Goal: Task Accomplishment & Management: Use online tool/utility

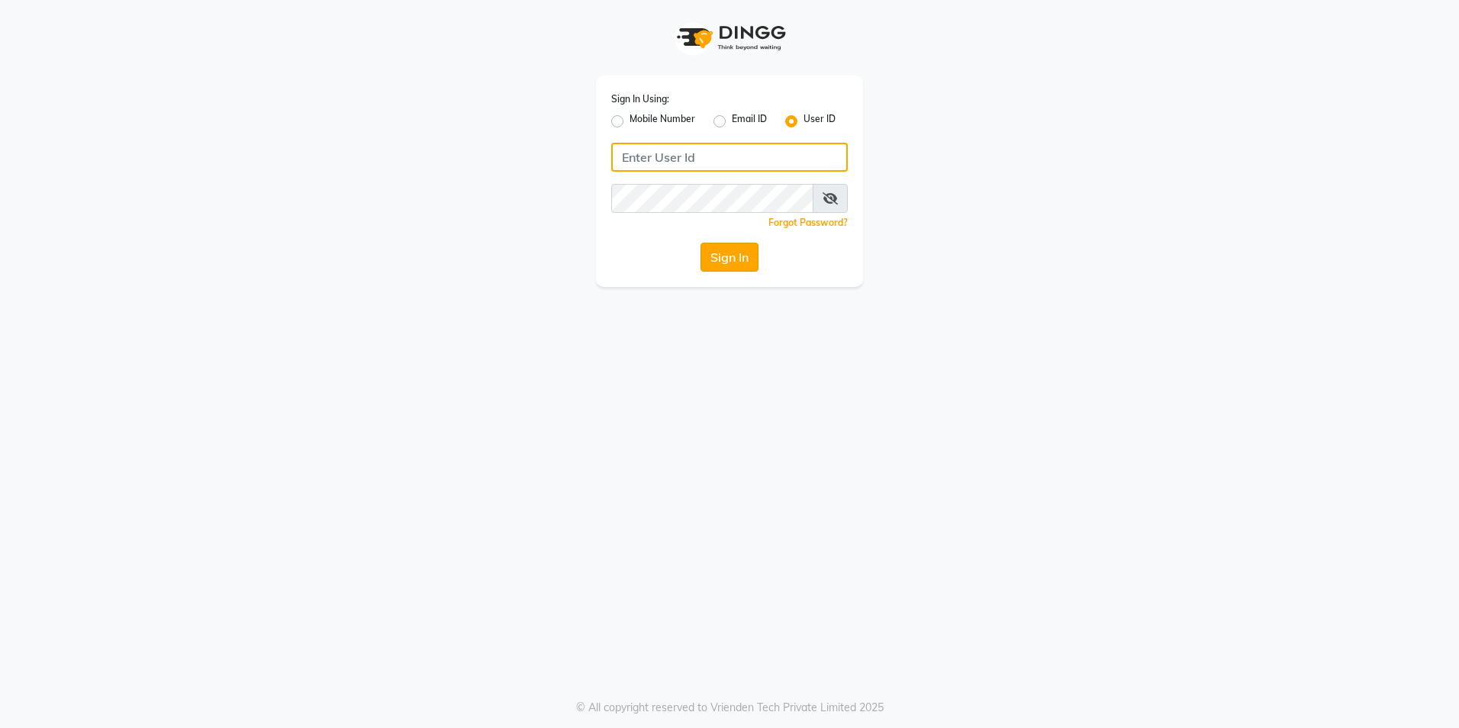
type input "blossom123"
click at [747, 253] on button "Sign In" at bounding box center [730, 257] width 58 height 29
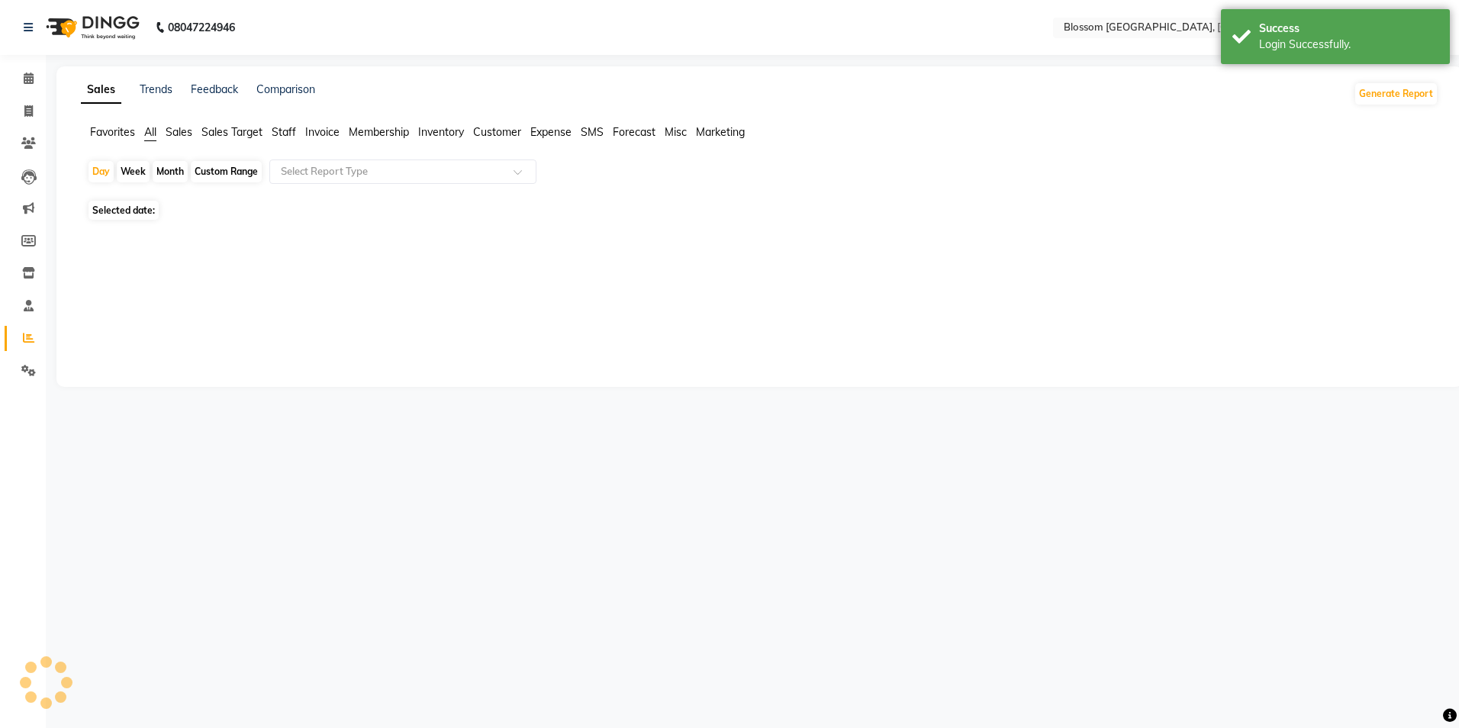
select select "en"
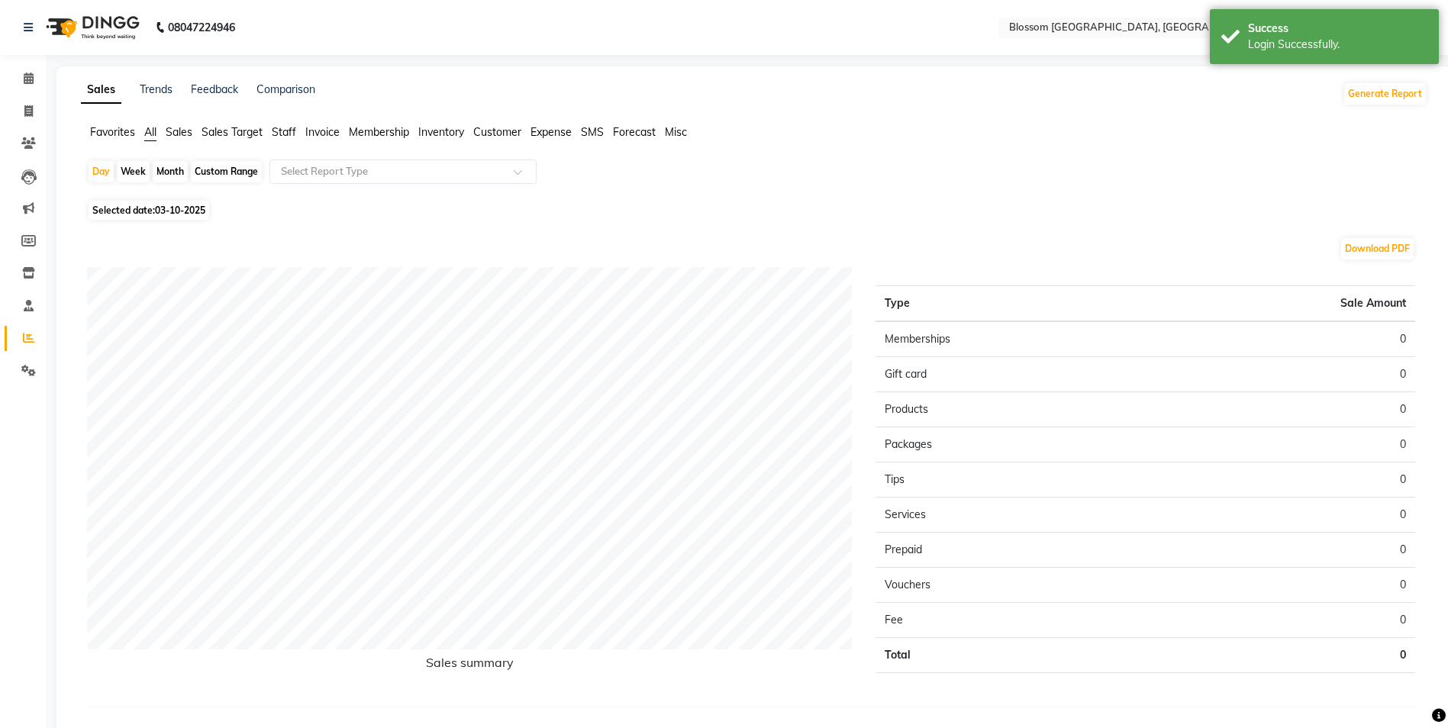
click at [324, 135] on span "Invoice" at bounding box center [322, 132] width 34 height 14
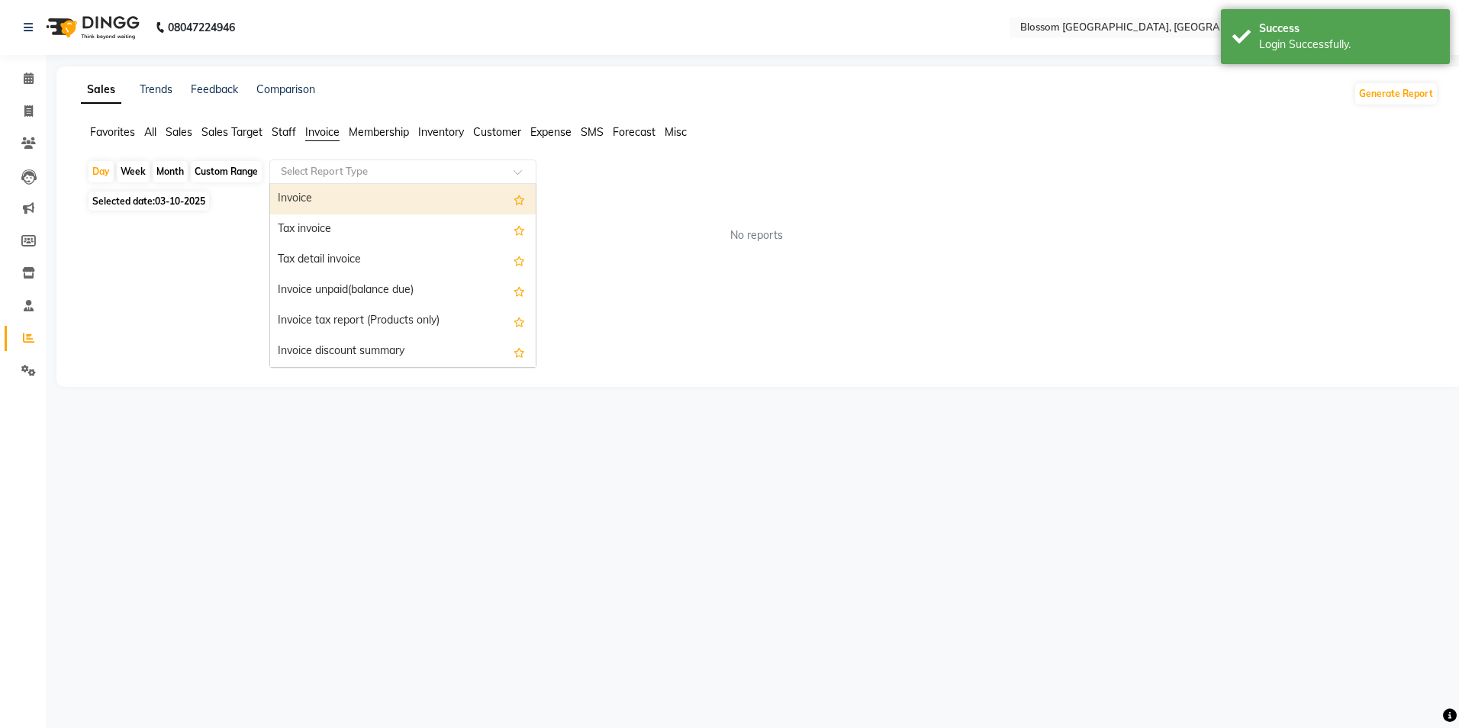
click at [520, 179] on span at bounding box center [523, 176] width 19 height 15
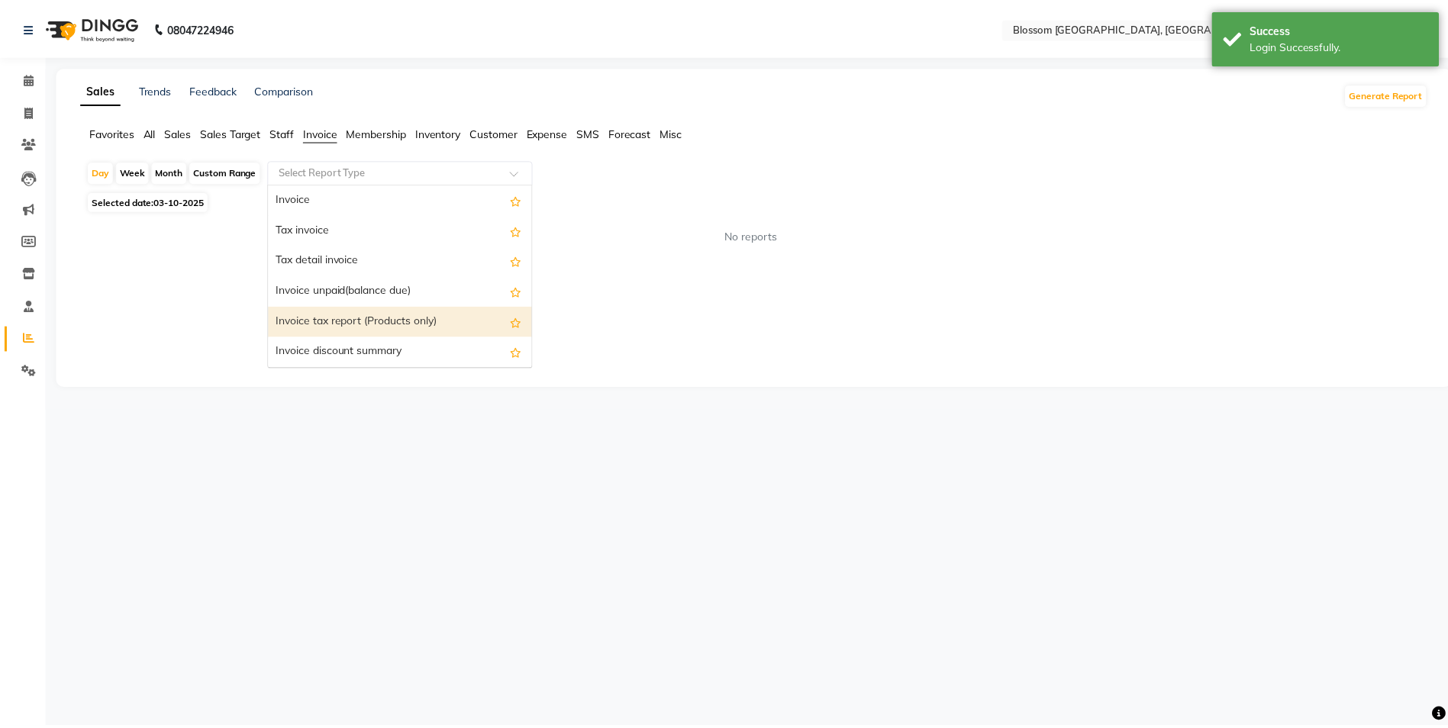
scroll to position [153, 0]
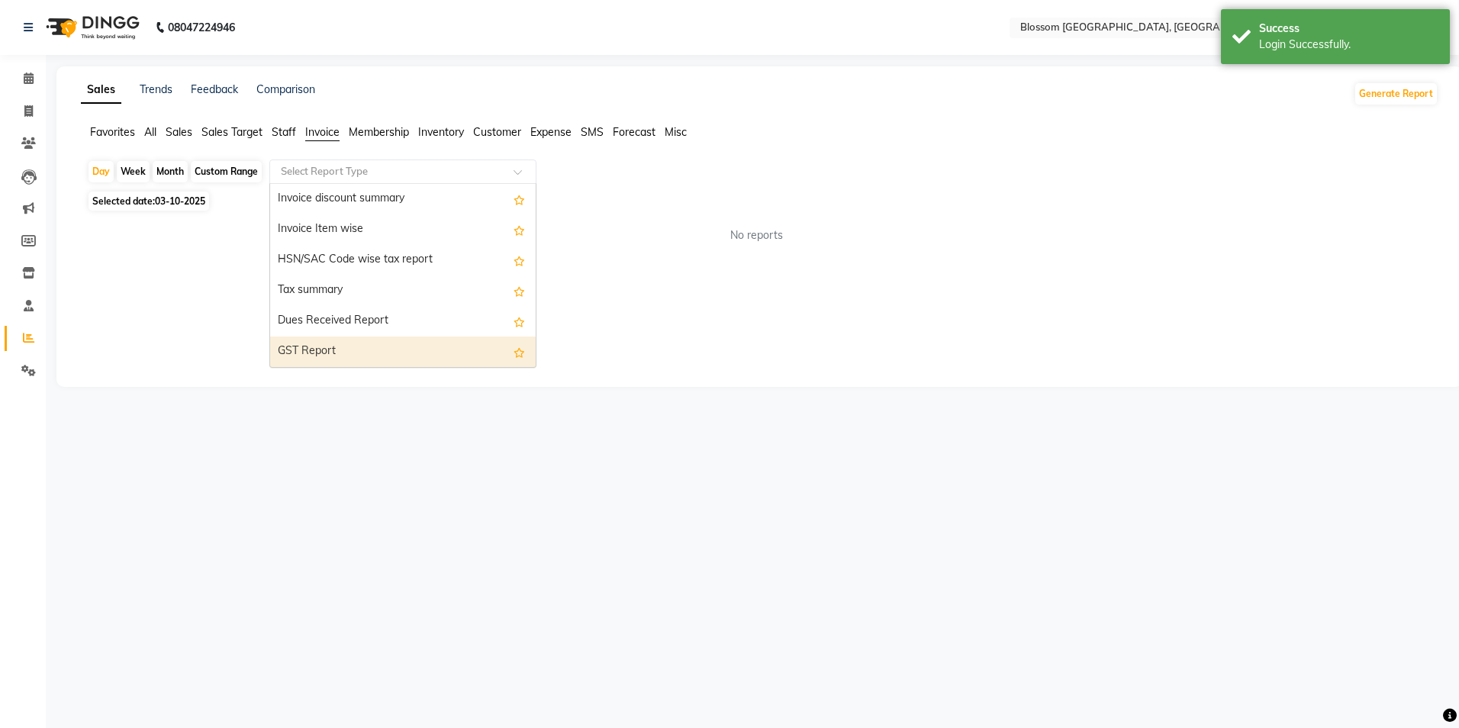
click at [368, 345] on div "GST Report" at bounding box center [403, 352] width 266 height 31
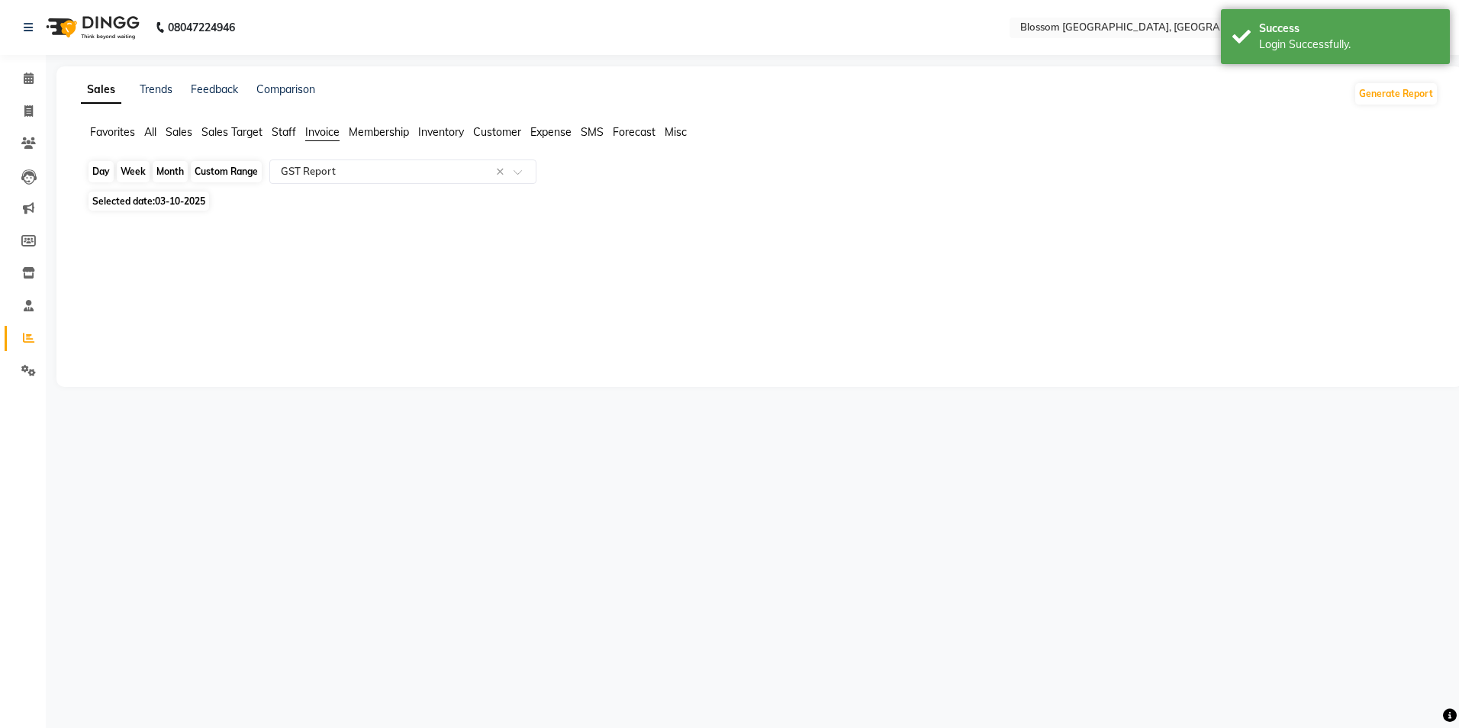
click at [101, 172] on div "Day" at bounding box center [101, 171] width 25 height 21
select select "10"
select select "2025"
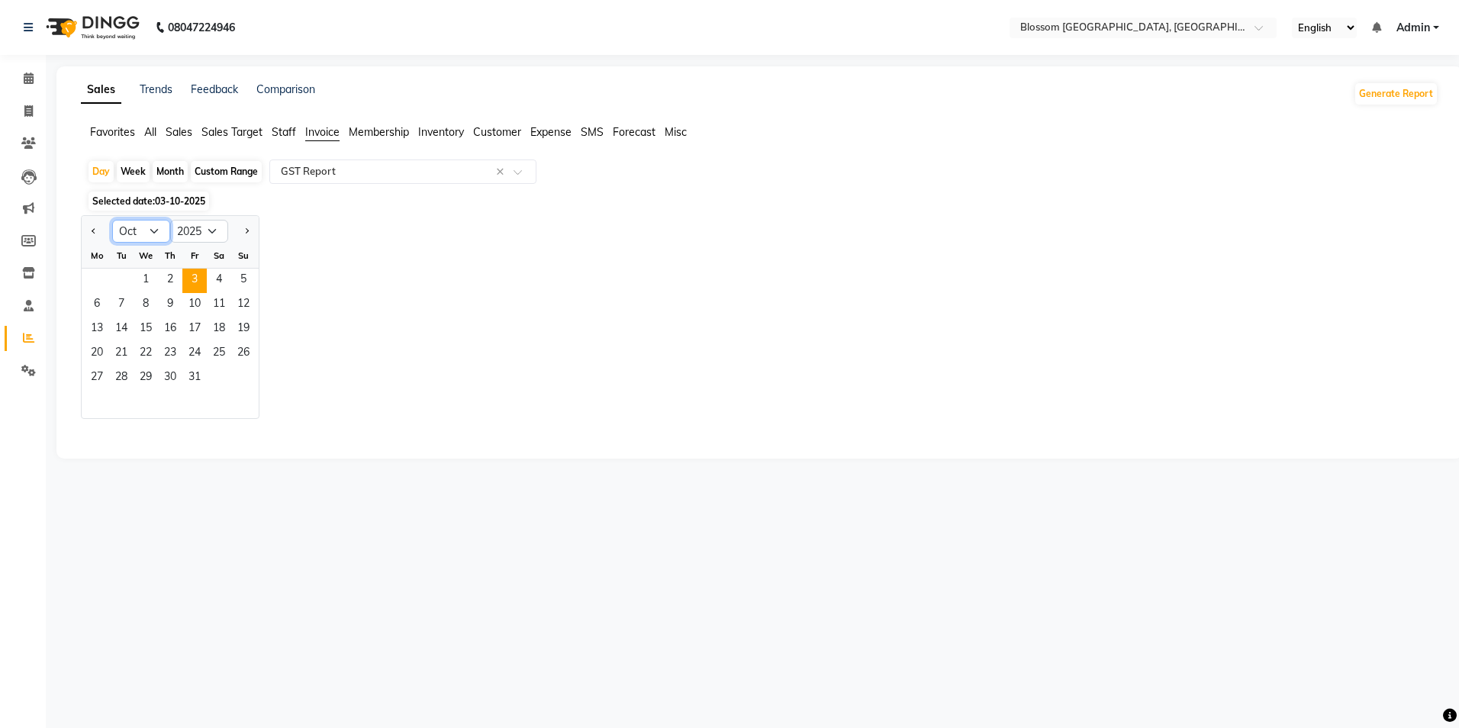
click at [151, 226] on select "Jan Feb Mar Apr May Jun [DATE] Aug Sep Oct Nov Dec" at bounding box center [141, 231] width 58 height 23
select select "7"
click at [112, 220] on select "Jan Feb Mar Apr May Jun [DATE] Aug Sep Oct Nov Dec" at bounding box center [141, 231] width 58 height 23
click at [222, 332] on span "19" at bounding box center [219, 330] width 24 height 24
select select "full_report"
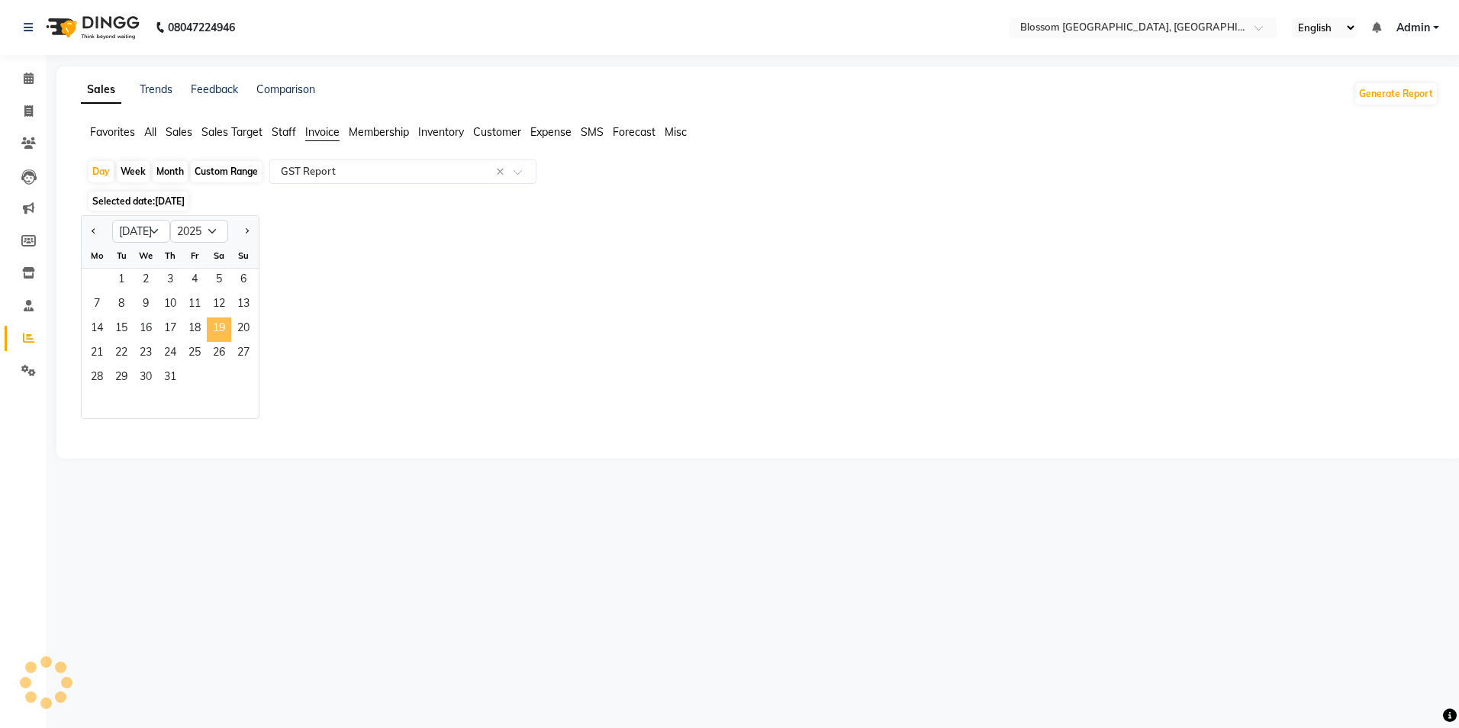
select select "csv"
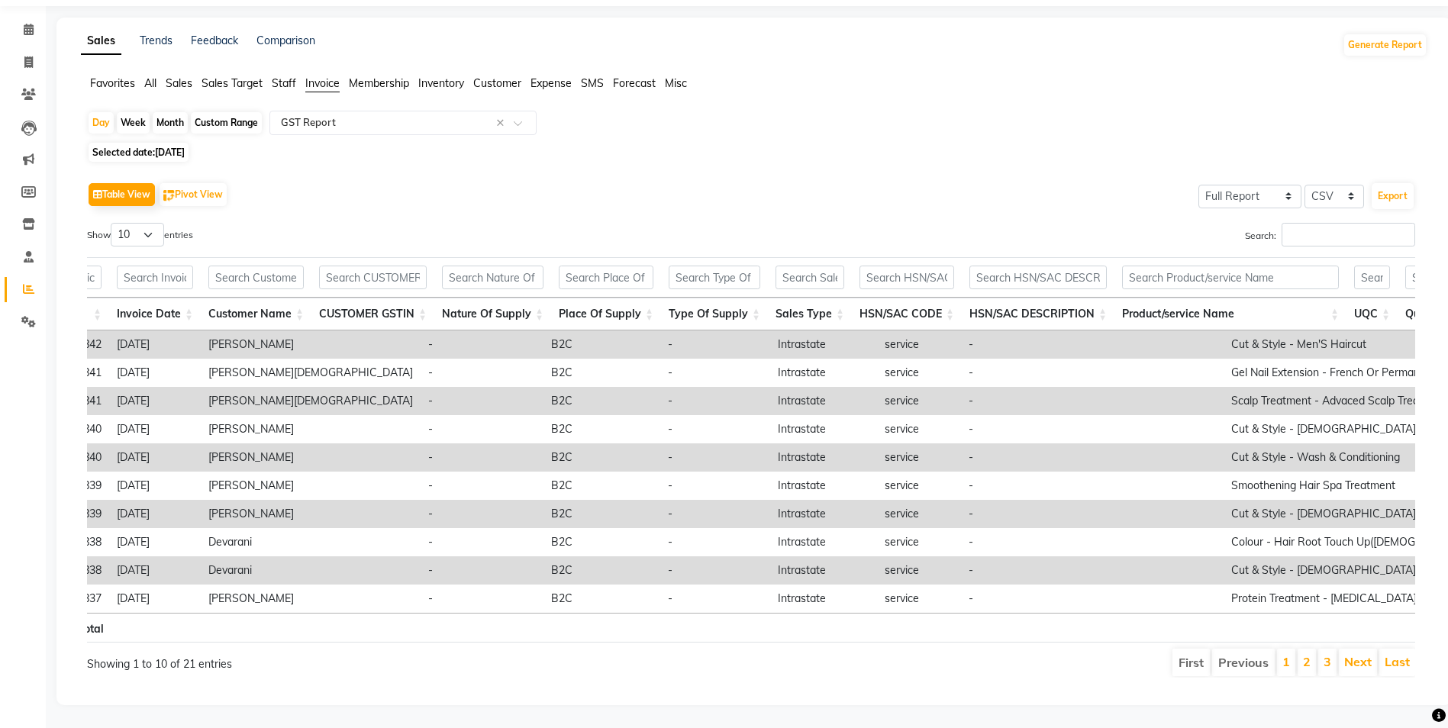
scroll to position [0, 0]
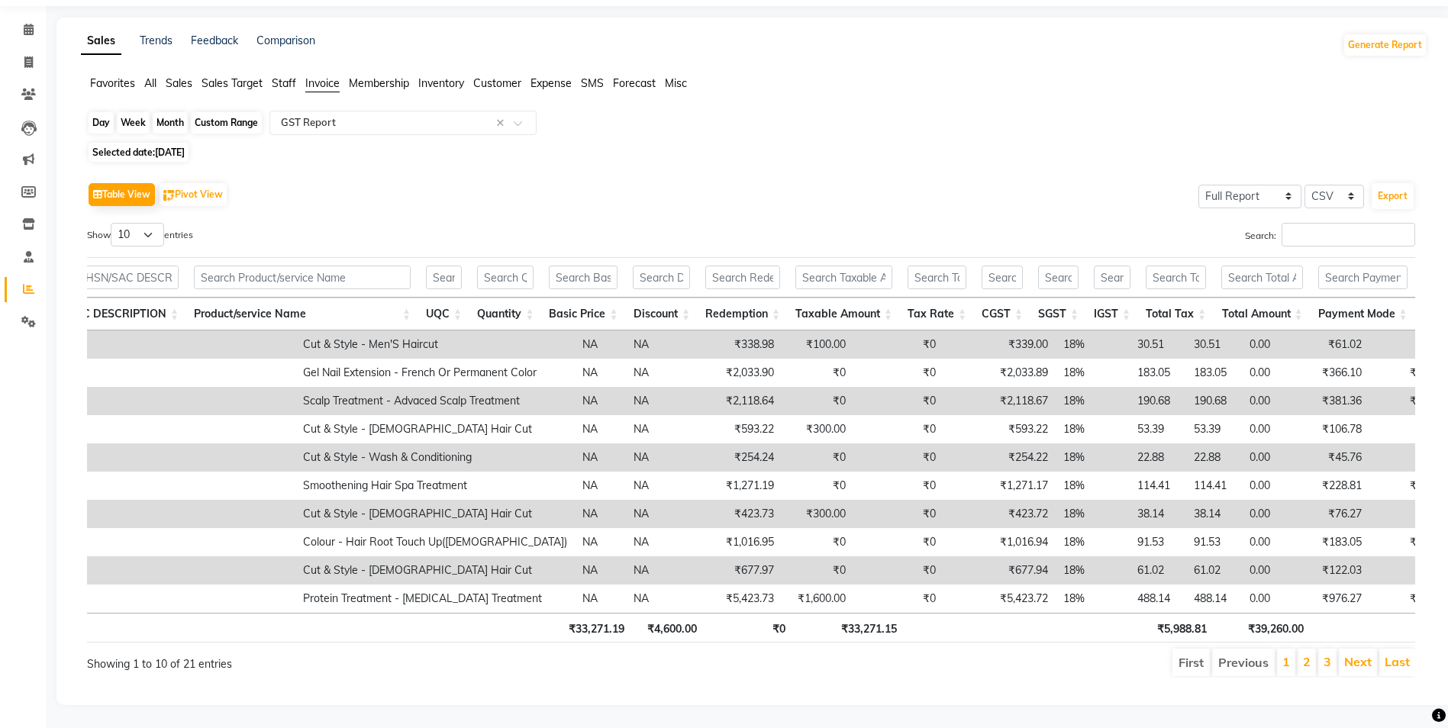
click at [105, 112] on div "Day" at bounding box center [101, 122] width 25 height 21
select select "7"
select select "2025"
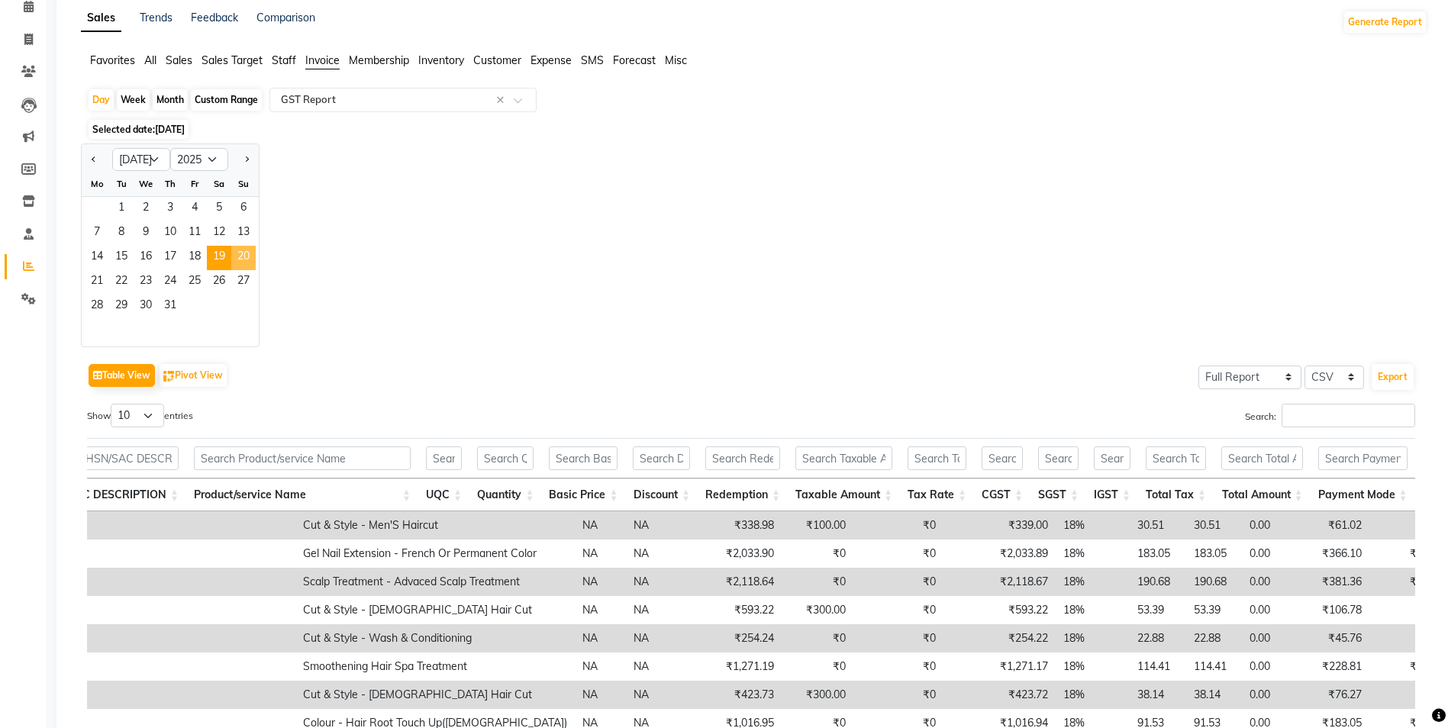
click at [239, 256] on span "20" at bounding box center [243, 258] width 24 height 24
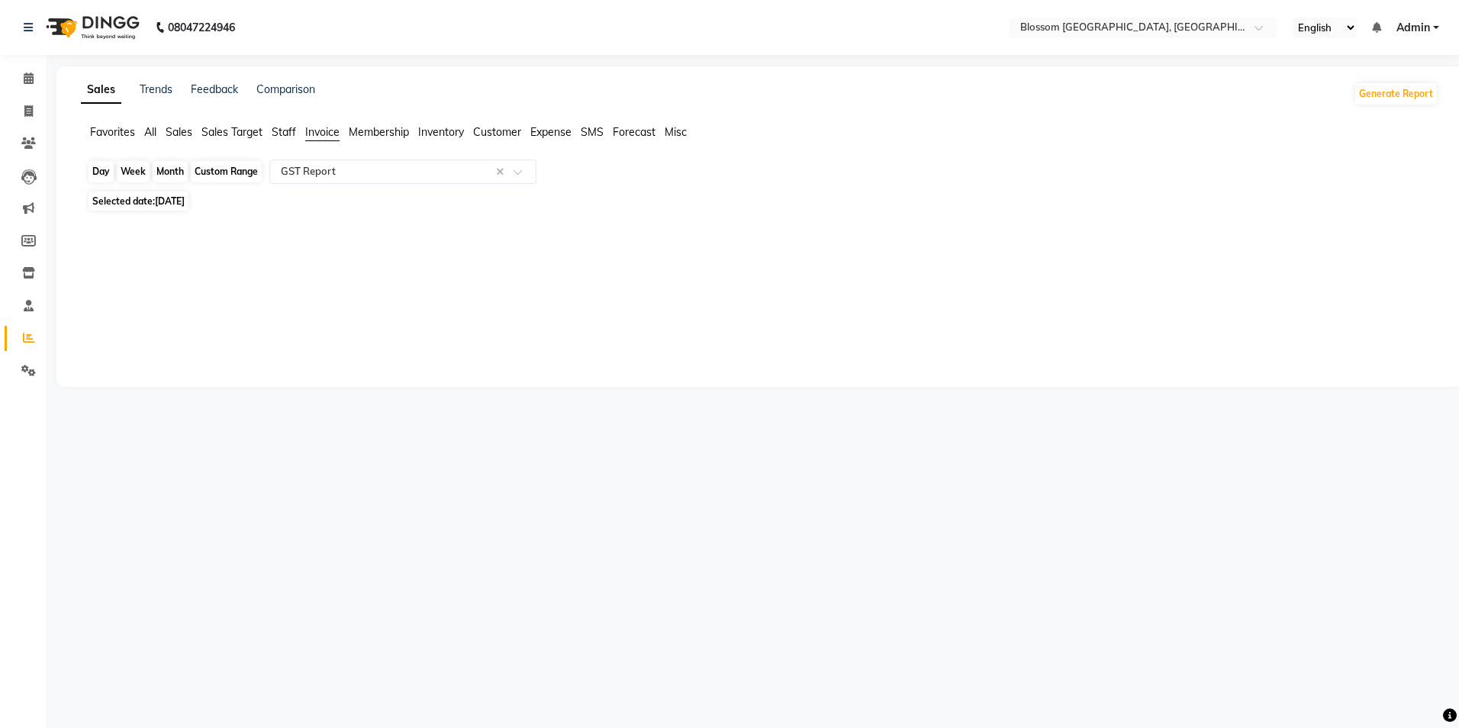
click at [112, 175] on div "Day" at bounding box center [101, 171] width 25 height 21
select select "7"
select select "2025"
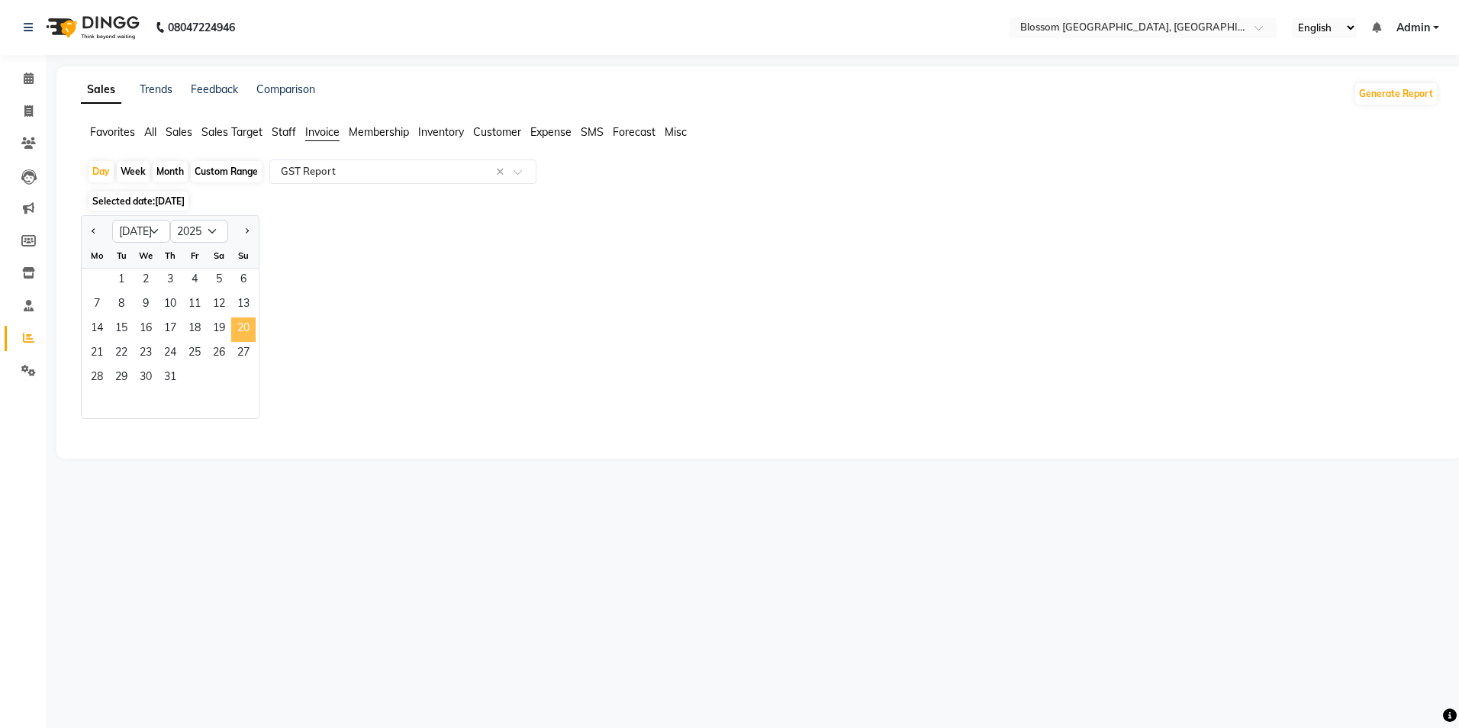
click at [247, 332] on span "20" at bounding box center [243, 330] width 24 height 24
select select "full_report"
select select "csv"
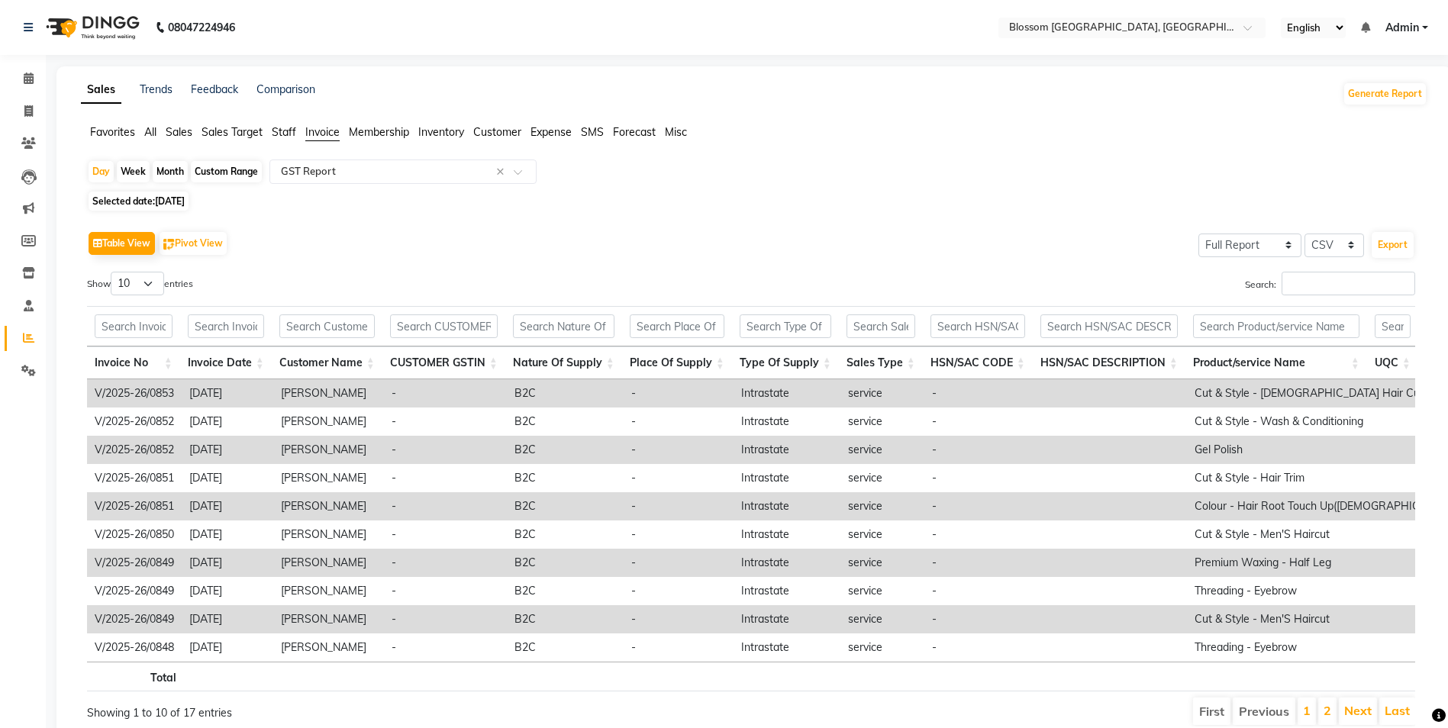
click at [1007, 174] on div "Day Week Month Custom Range Select Report Type × GST Report ×" at bounding box center [754, 173] width 1334 height 27
click at [1400, 247] on button "Export" at bounding box center [1393, 245] width 42 height 26
click at [92, 169] on div "Day" at bounding box center [101, 171] width 25 height 21
select select "7"
select select "2025"
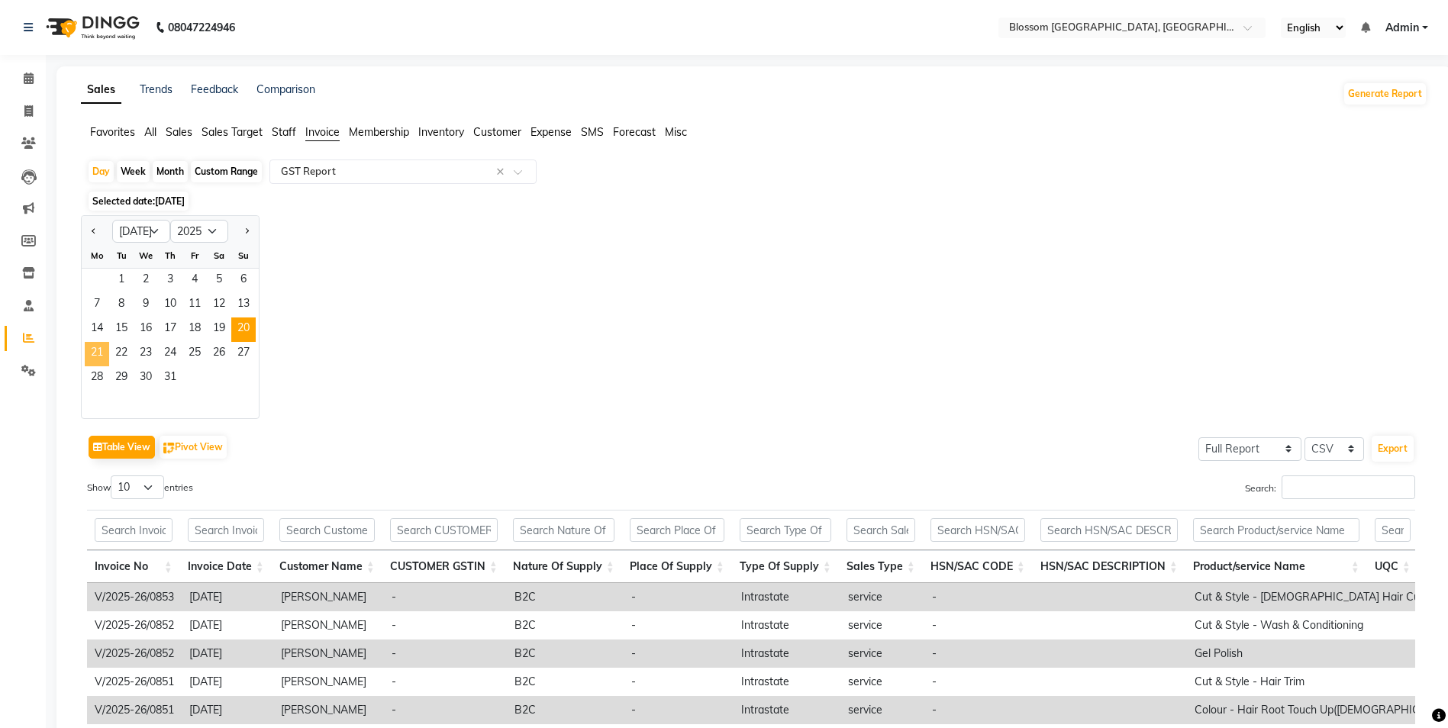
click at [95, 356] on span "21" at bounding box center [97, 354] width 24 height 24
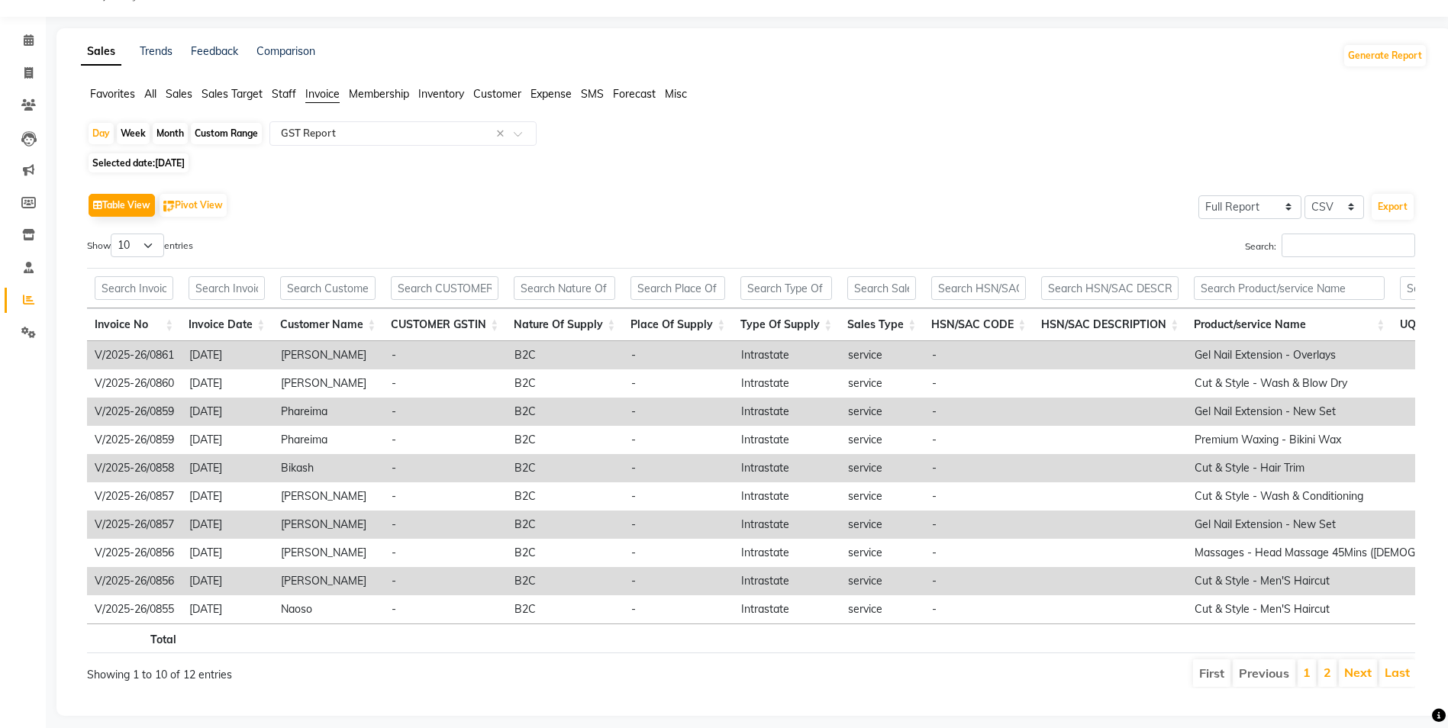
scroll to position [72, 0]
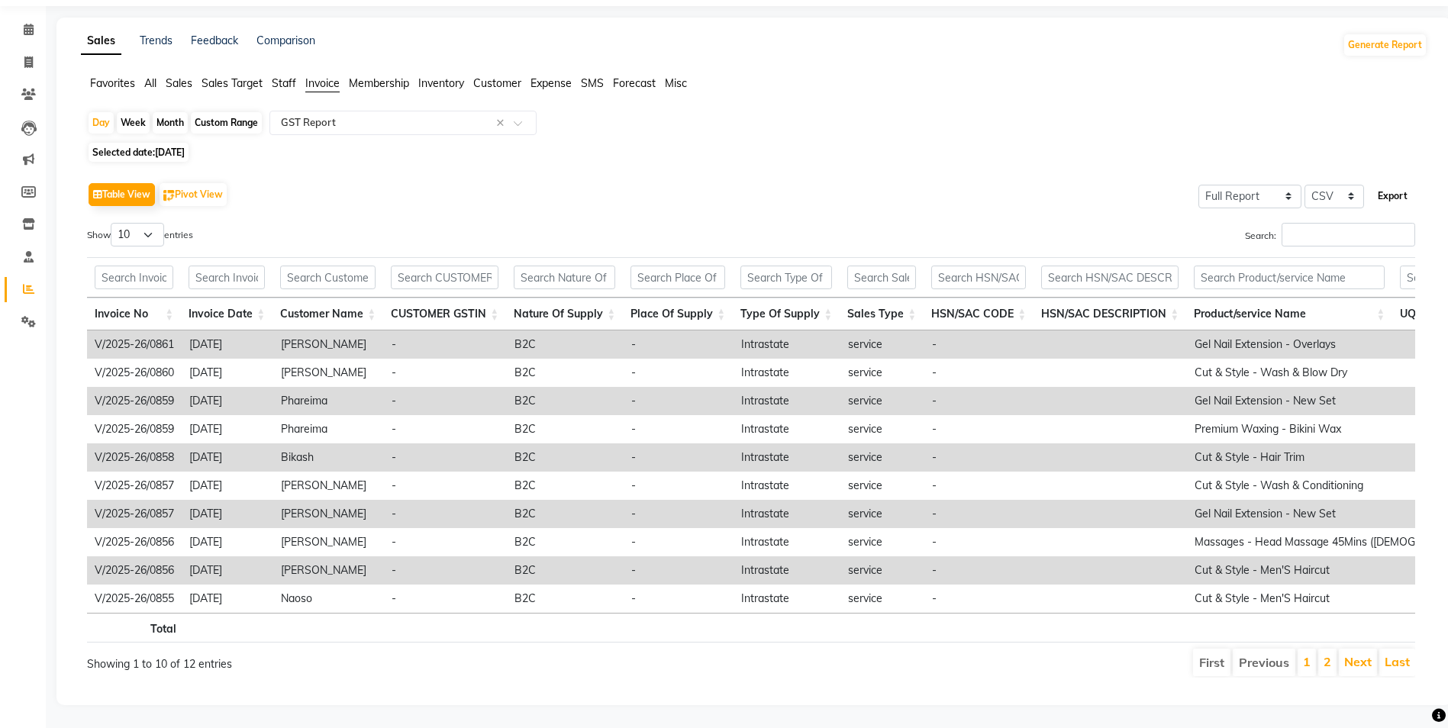
click at [1390, 183] on button "Export" at bounding box center [1393, 196] width 42 height 26
click at [92, 112] on div "Day" at bounding box center [101, 122] width 25 height 21
select select "7"
select select "2025"
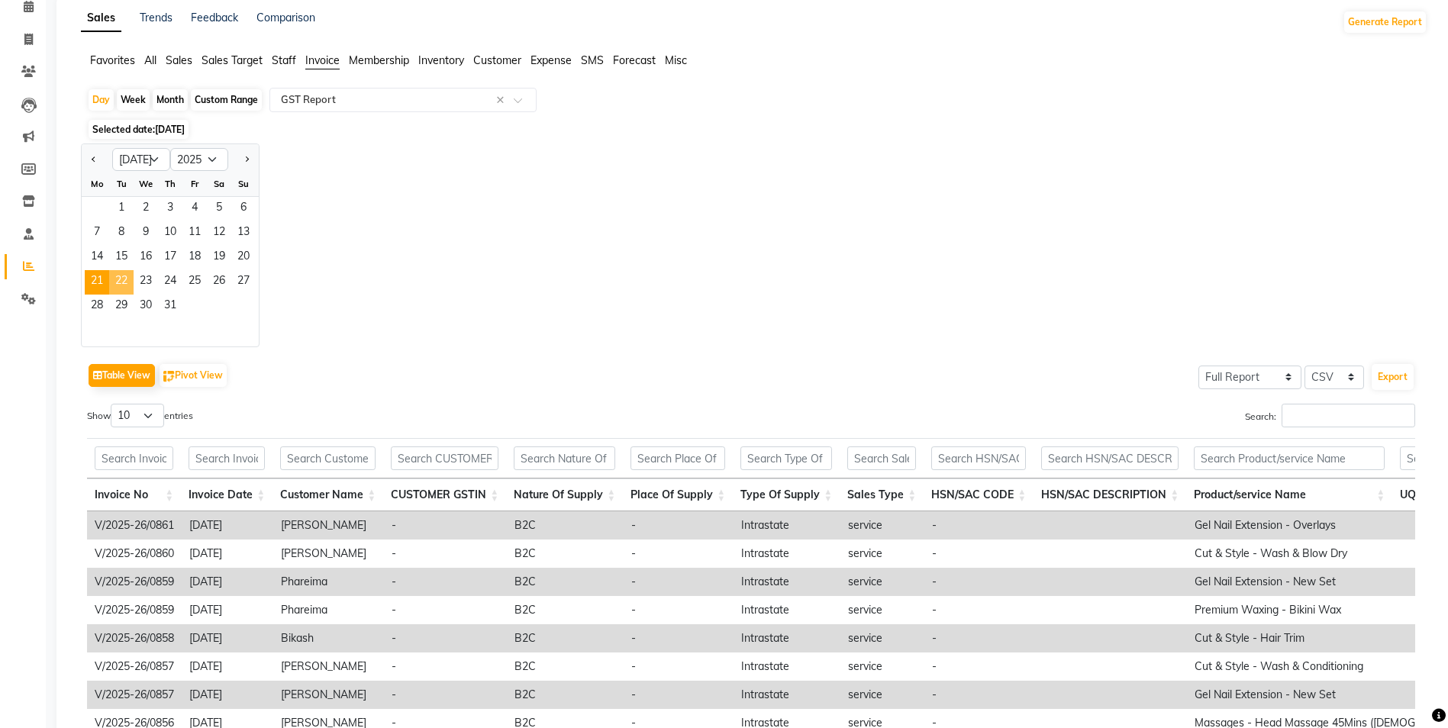
click at [124, 280] on span "22" at bounding box center [121, 282] width 24 height 24
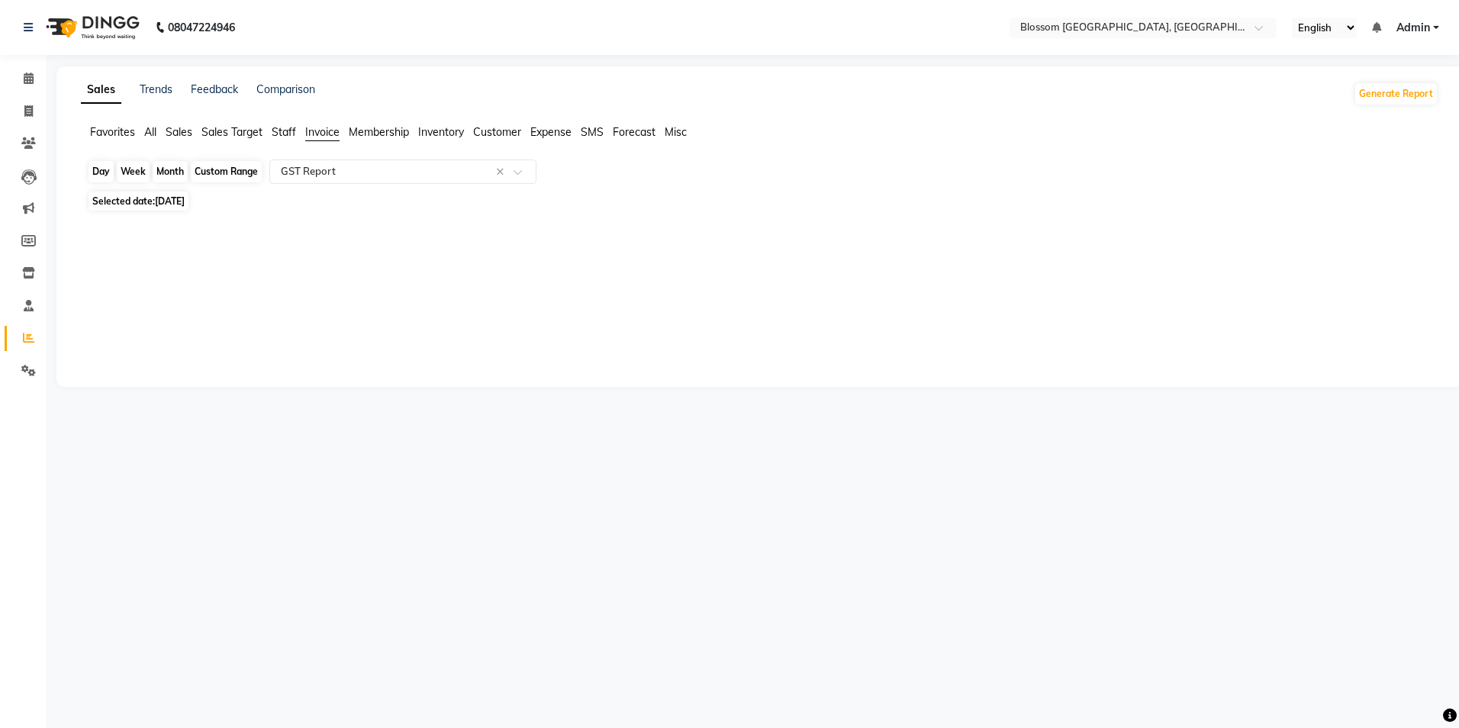
click at [108, 168] on div "Day" at bounding box center [101, 171] width 25 height 21
select select "7"
select select "2025"
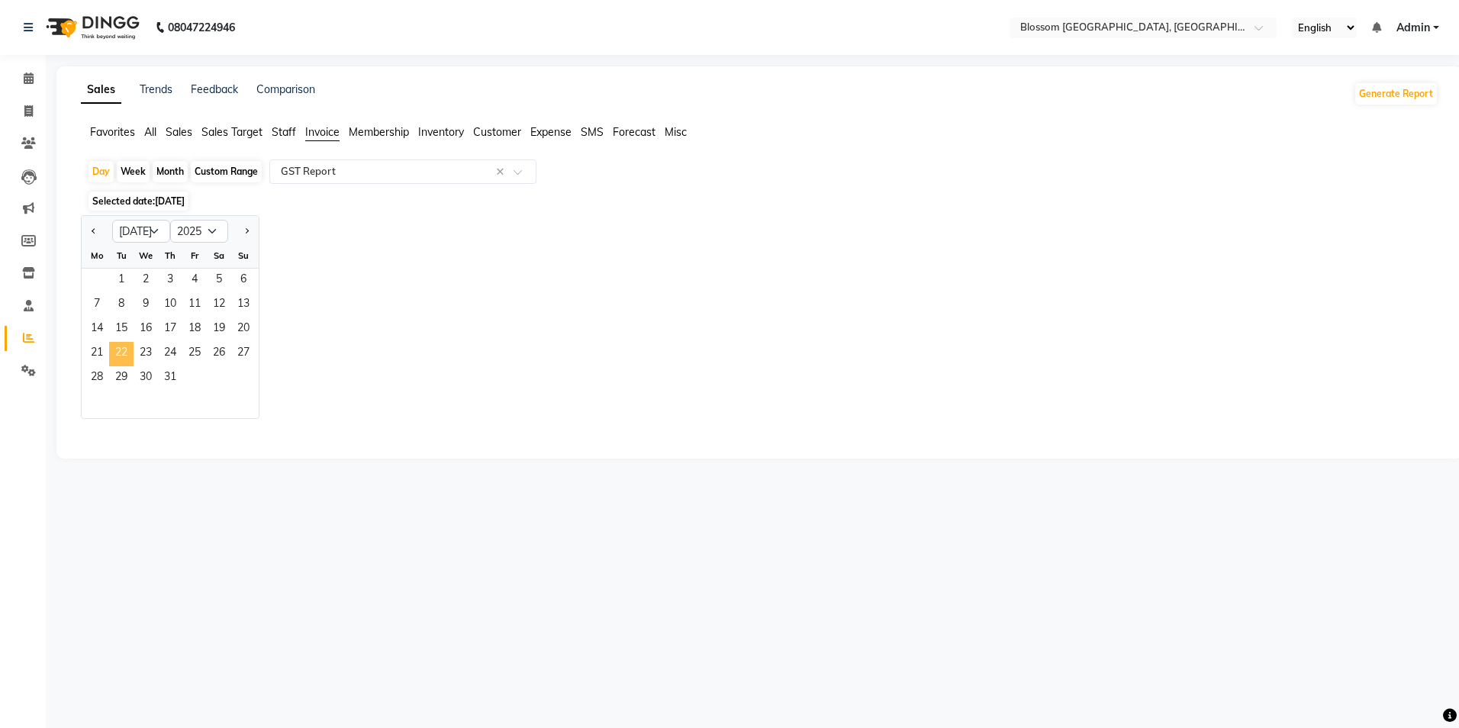
click at [131, 350] on span "22" at bounding box center [121, 354] width 24 height 24
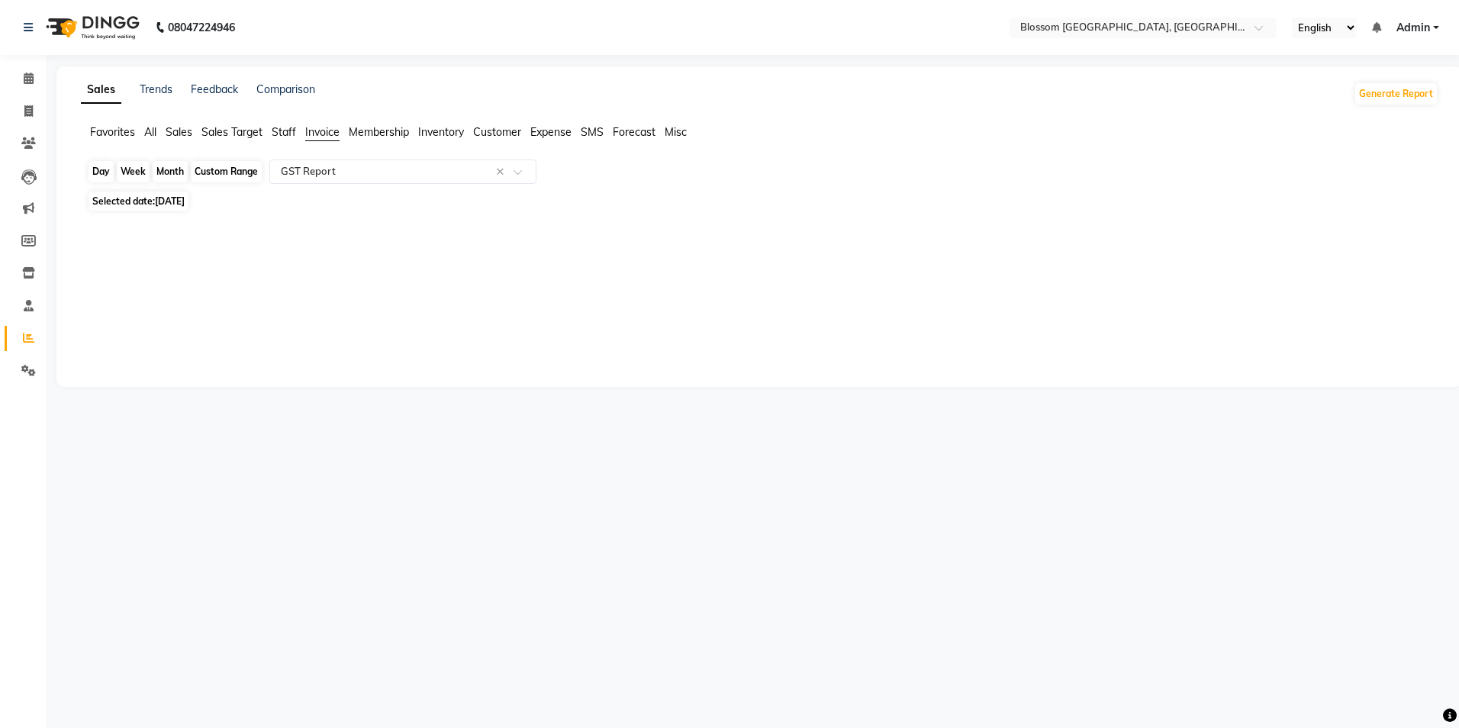
click at [102, 174] on div "Day" at bounding box center [101, 171] width 25 height 21
select select "7"
select select "2025"
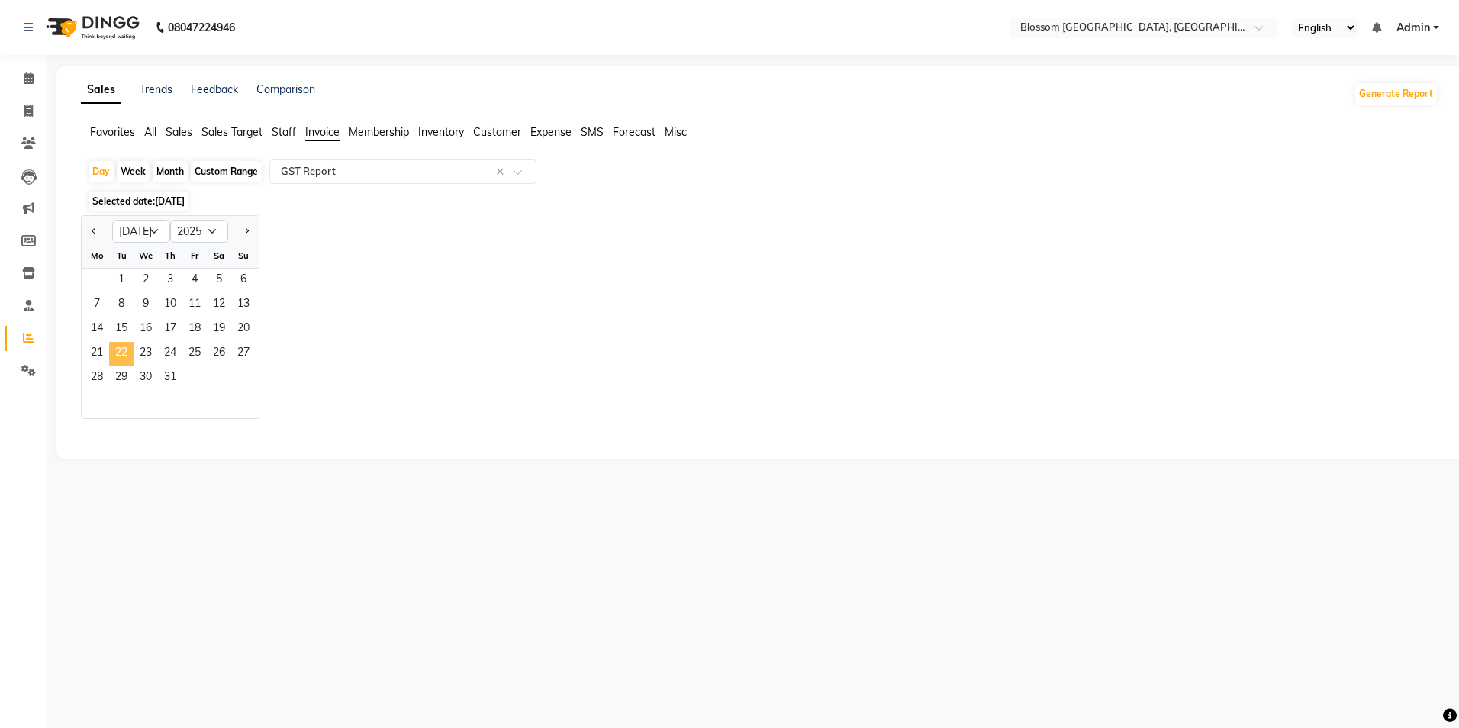
click at [128, 355] on span "22" at bounding box center [121, 354] width 24 height 24
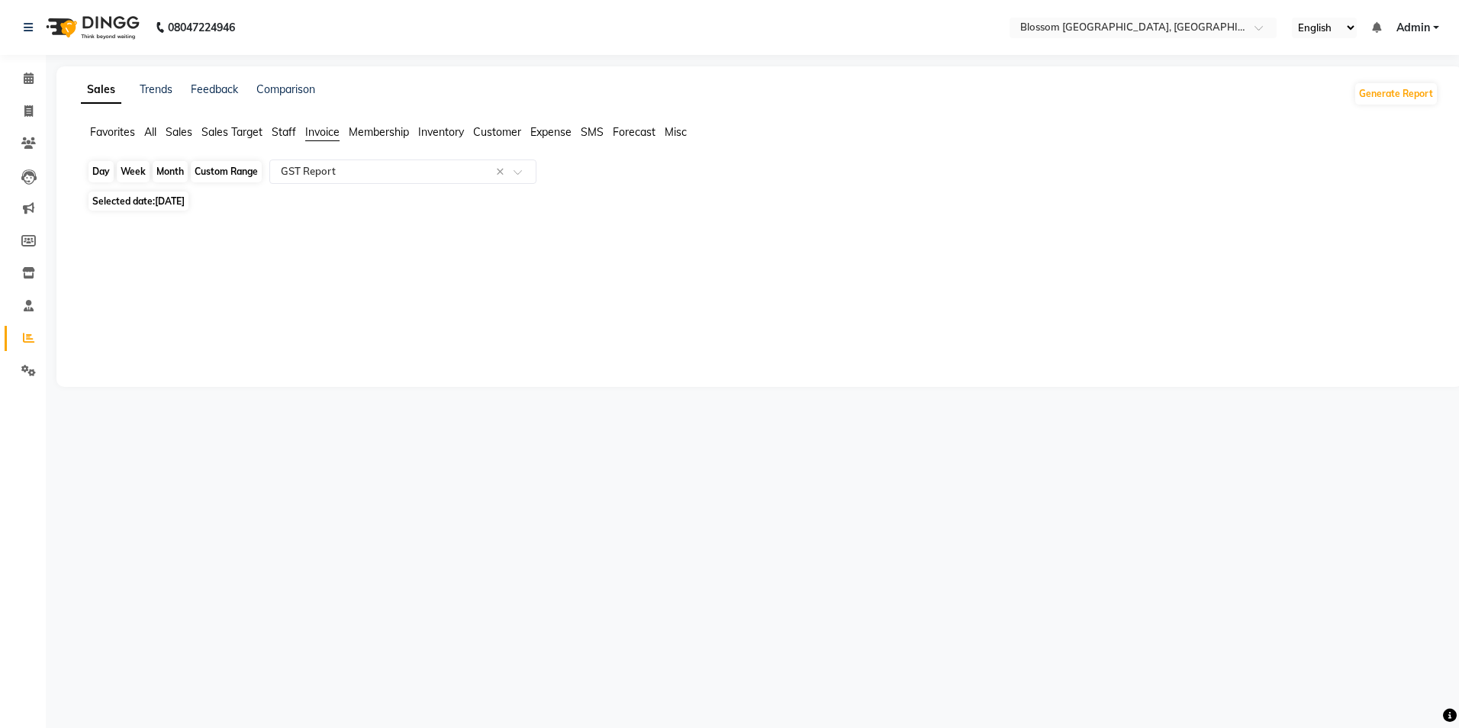
click at [104, 173] on div "Day" at bounding box center [101, 171] width 25 height 21
select select "7"
select select "2025"
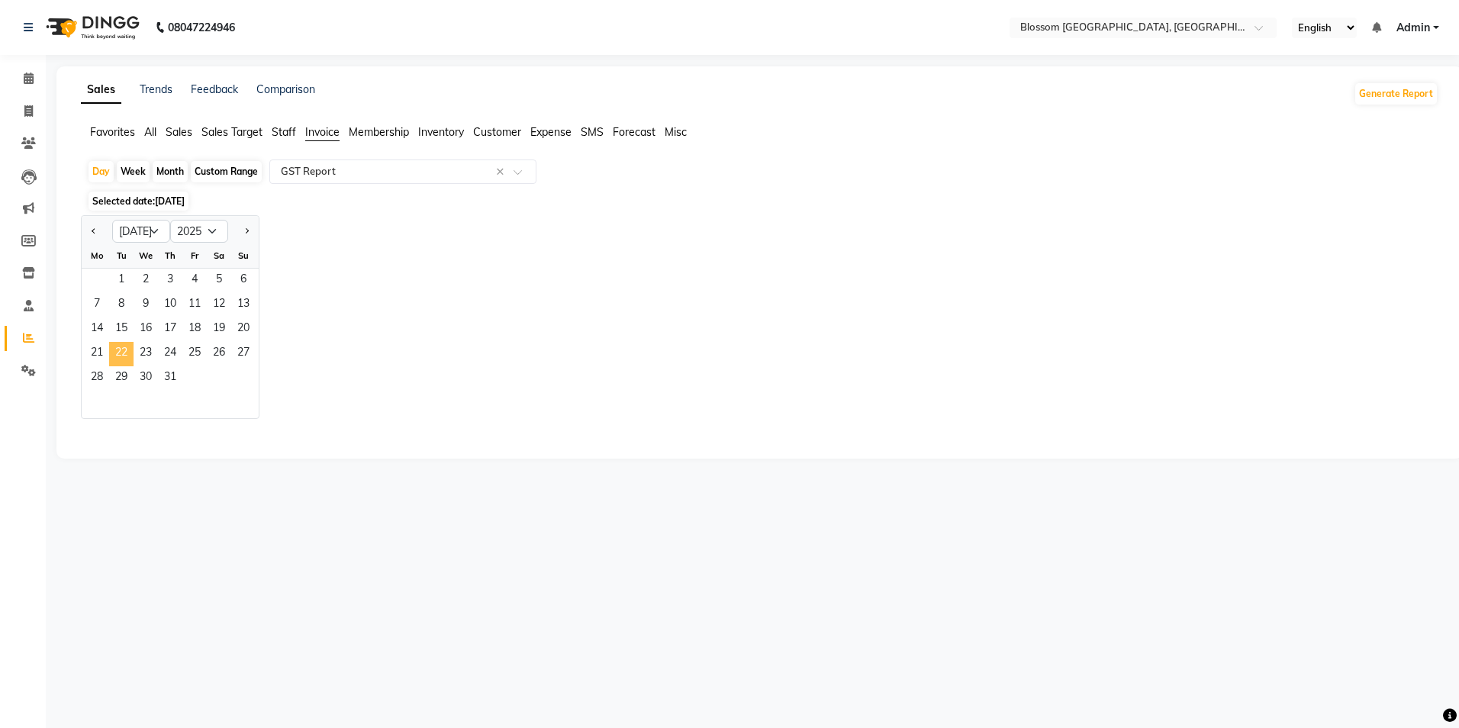
click at [124, 345] on span "22" at bounding box center [121, 354] width 24 height 24
select select "full_report"
select select "csv"
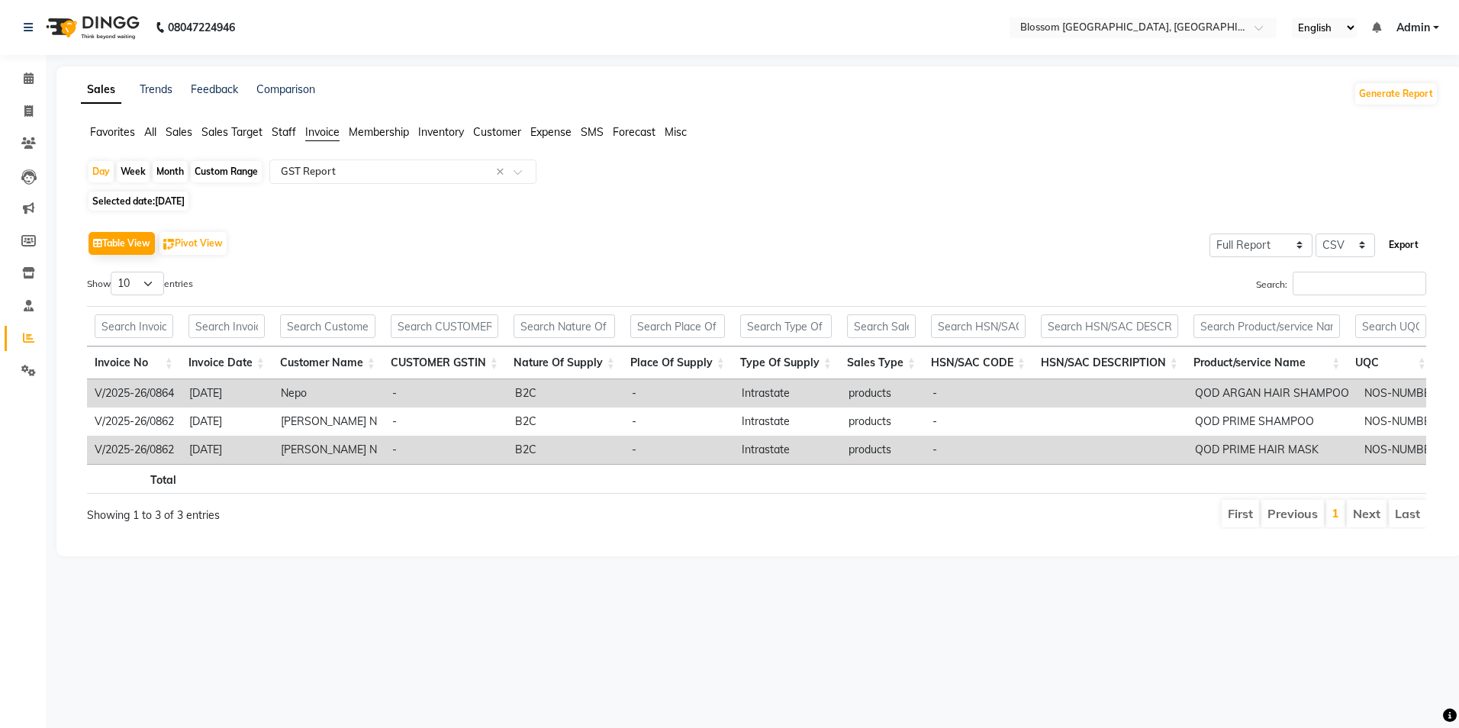
click at [1411, 247] on button "Export" at bounding box center [1404, 245] width 42 height 26
click at [98, 168] on div "Day" at bounding box center [101, 171] width 25 height 21
select select "7"
select select "2025"
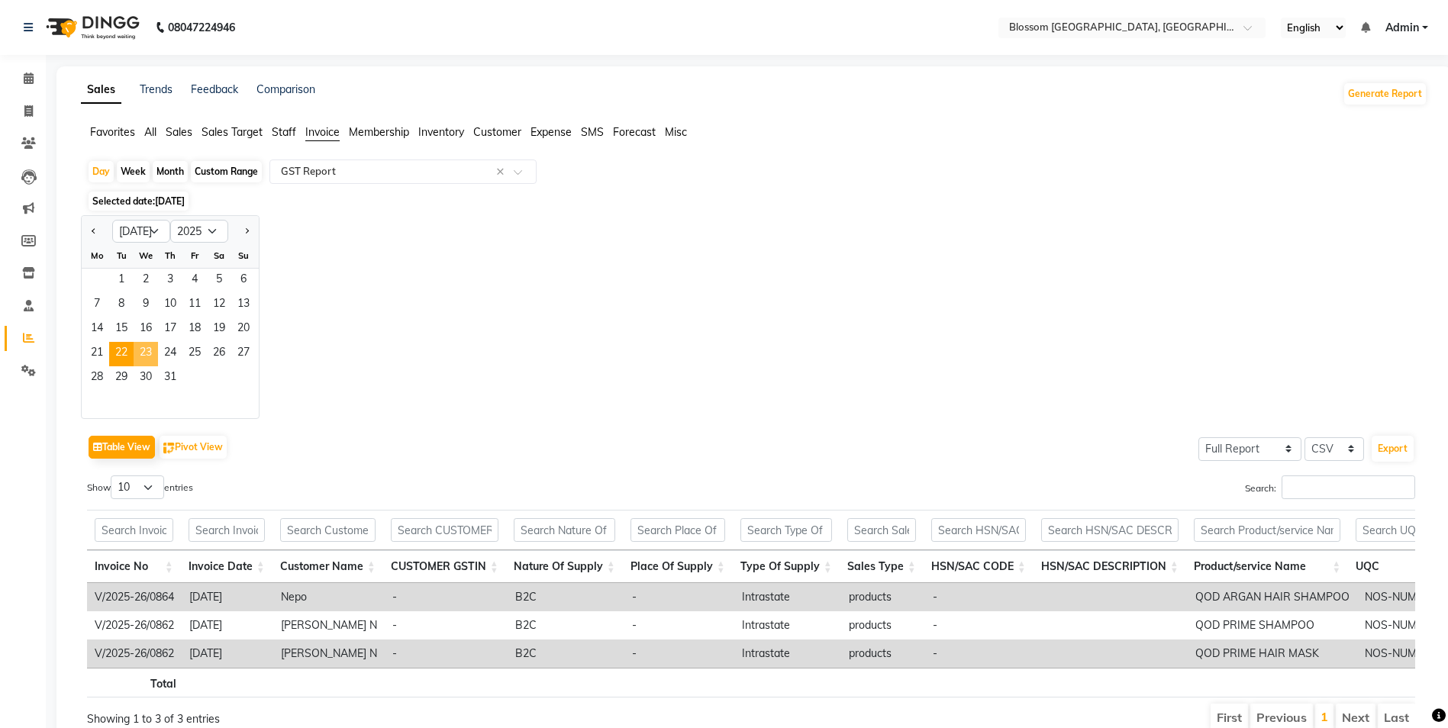
click at [142, 353] on span "23" at bounding box center [146, 354] width 24 height 24
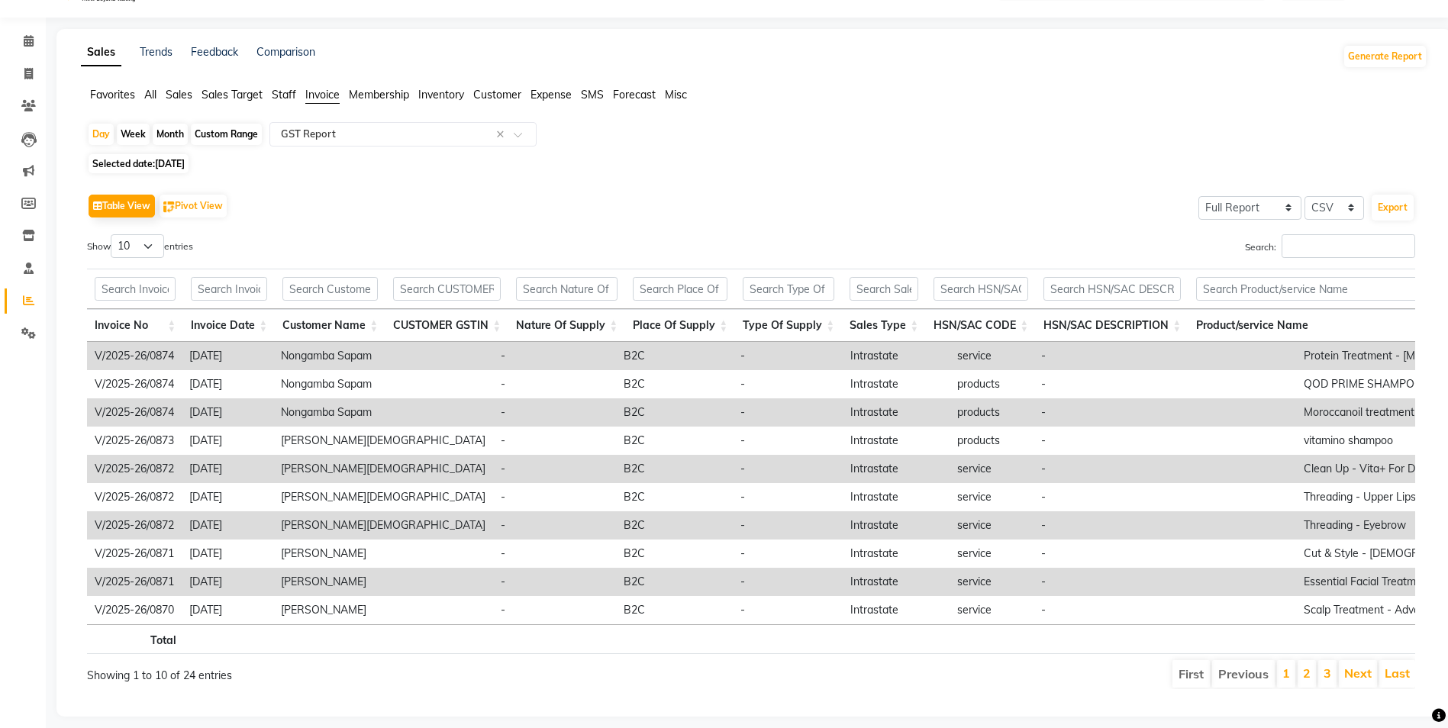
scroll to position [72, 0]
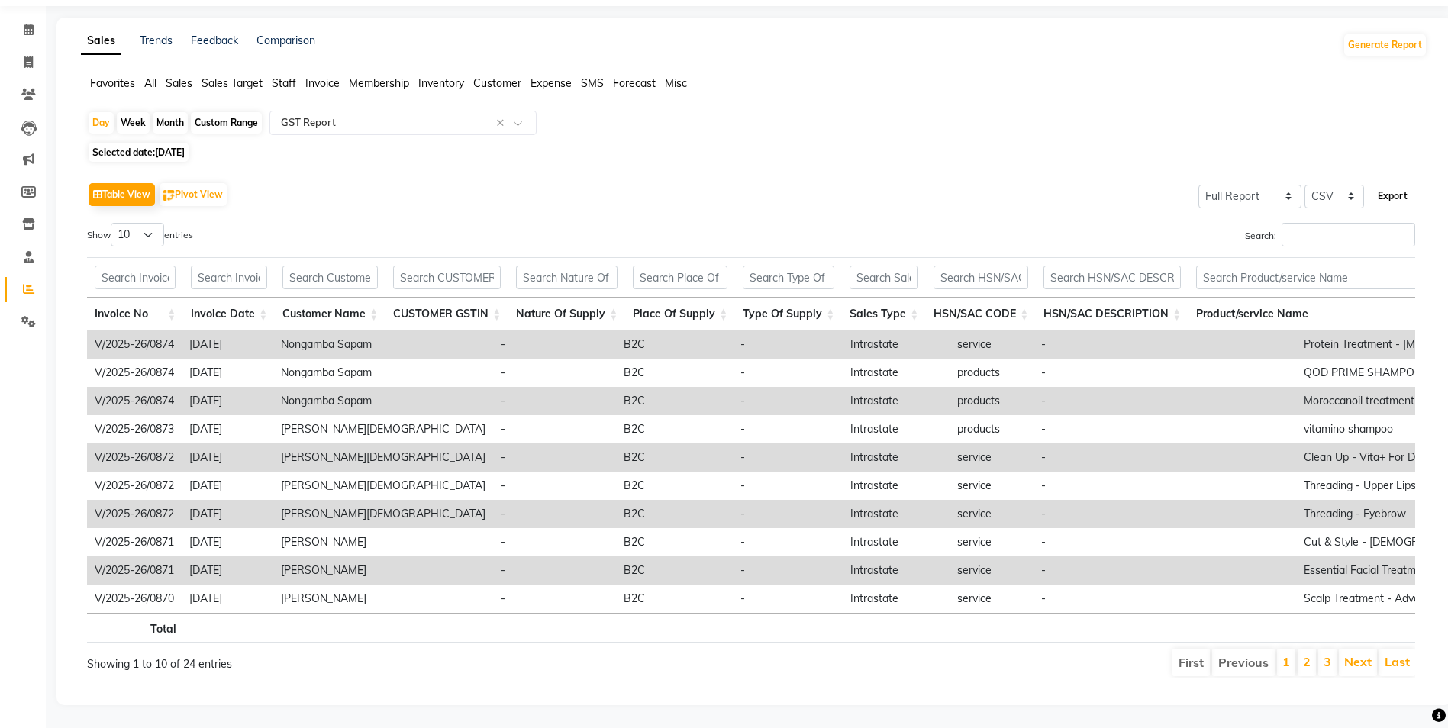
click at [1399, 183] on button "Export" at bounding box center [1393, 196] width 42 height 26
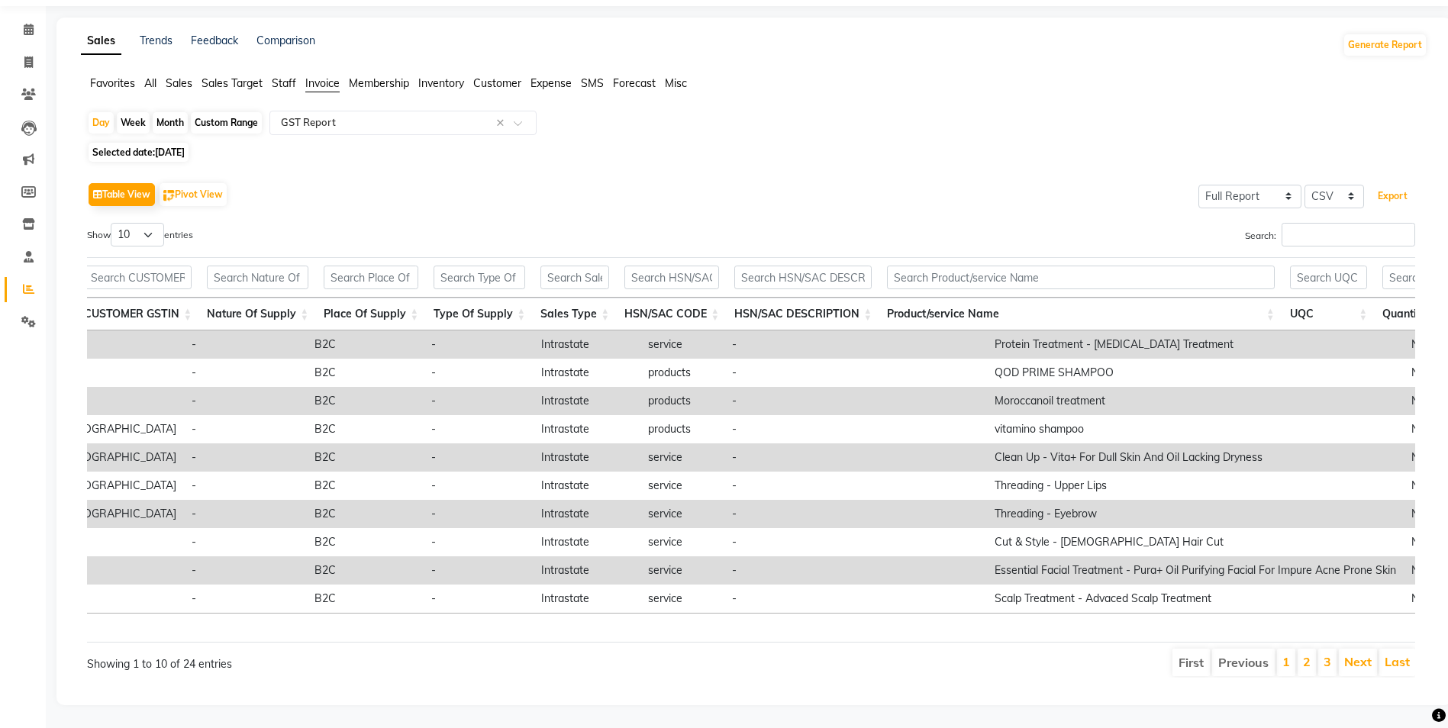
scroll to position [0, 1214]
